Goal: Information Seeking & Learning: Learn about a topic

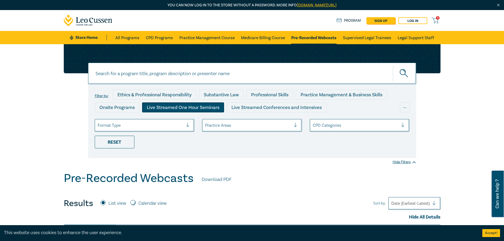
click at [197, 110] on div "Live Streamed One Hour Seminars" at bounding box center [183, 107] width 82 height 10
click at [296, 124] on div at bounding box center [298, 125] width 8 height 5
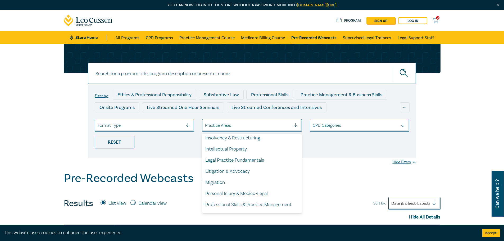
scroll to position [132, 0]
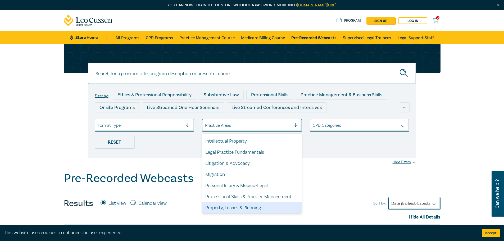
click at [252, 209] on div "Property, Leases & Planning" at bounding box center [252, 207] width 100 height 11
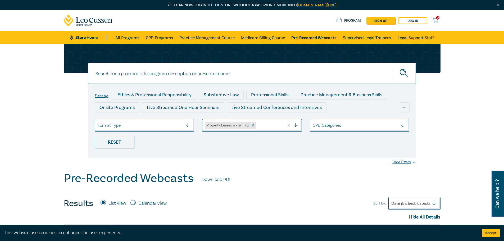
click at [404, 127] on div at bounding box center [405, 125] width 8 height 5
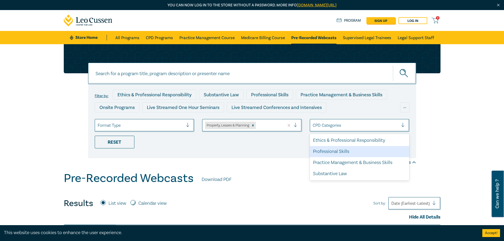
click at [331, 152] on div "Professional Skills" at bounding box center [360, 151] width 100 height 11
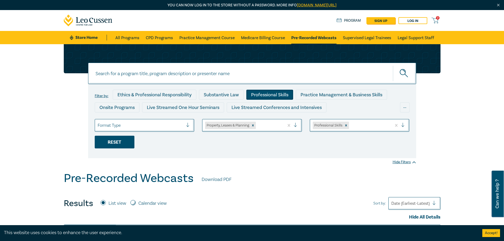
click at [129, 139] on div "Reset" at bounding box center [115, 142] width 40 height 13
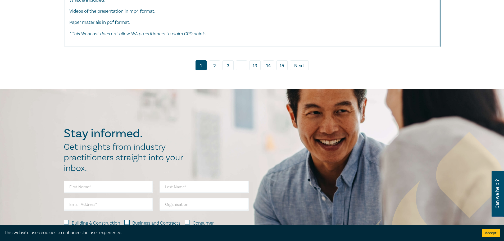
scroll to position [2937, 0]
